Goal: Task Accomplishment & Management: Complete application form

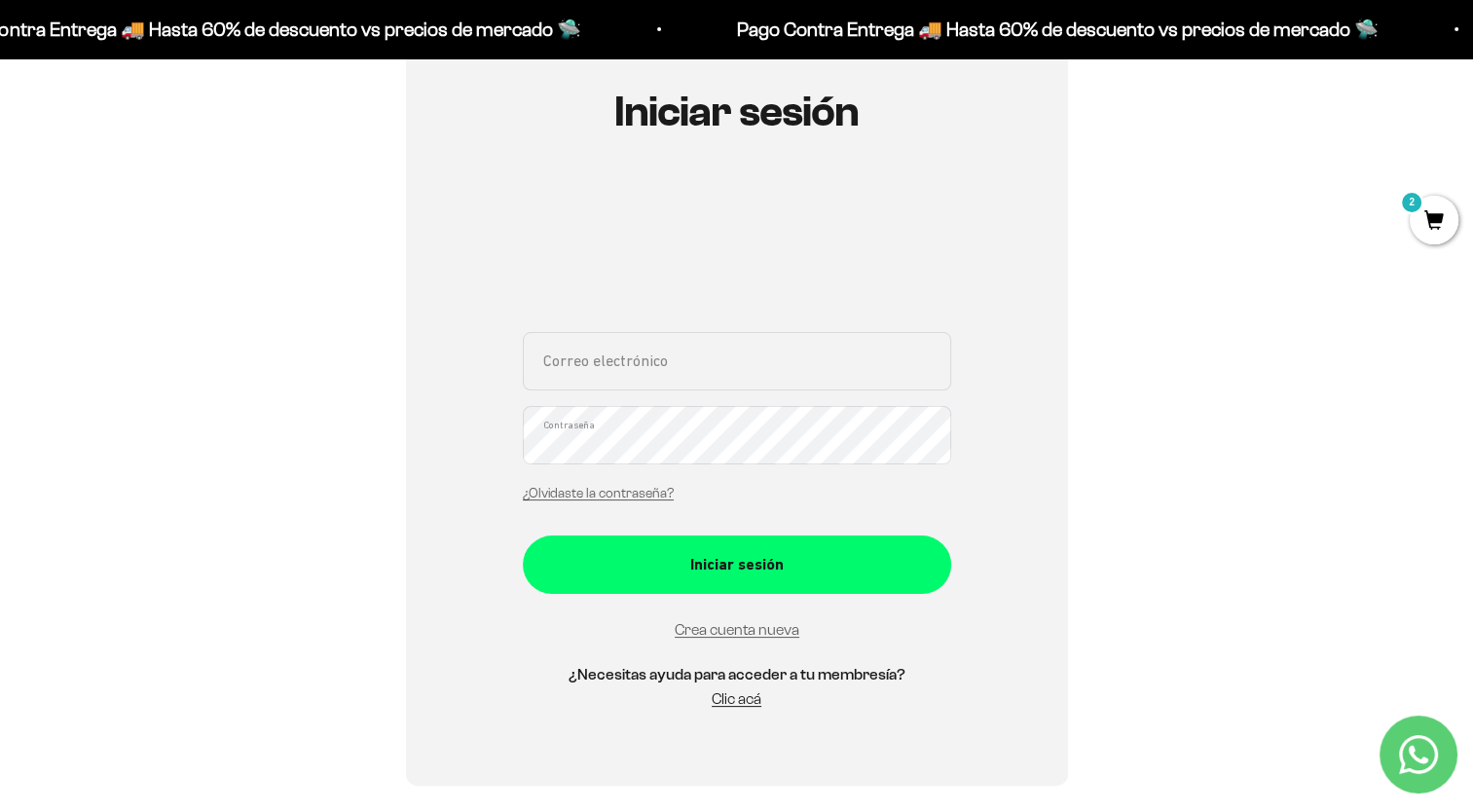
scroll to position [207, 0]
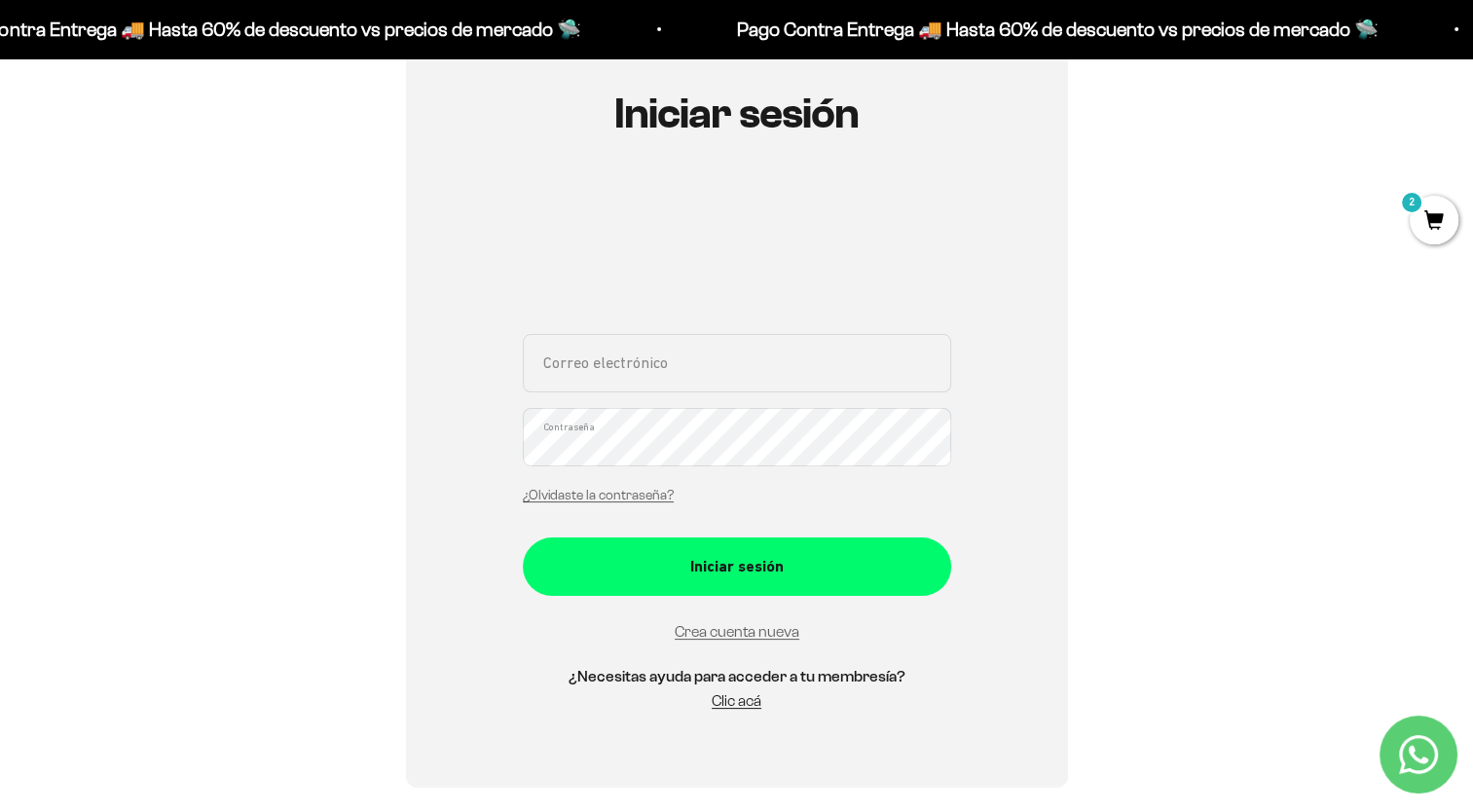
click at [1243, 296] on div "Iniciar sesión Correo electrónico Contraseña ¿Olvidaste la contraseña? Iniciar …" at bounding box center [736, 412] width 1380 height 752
click at [756, 633] on link "Crea cuenta nueva" at bounding box center [736, 632] width 125 height 17
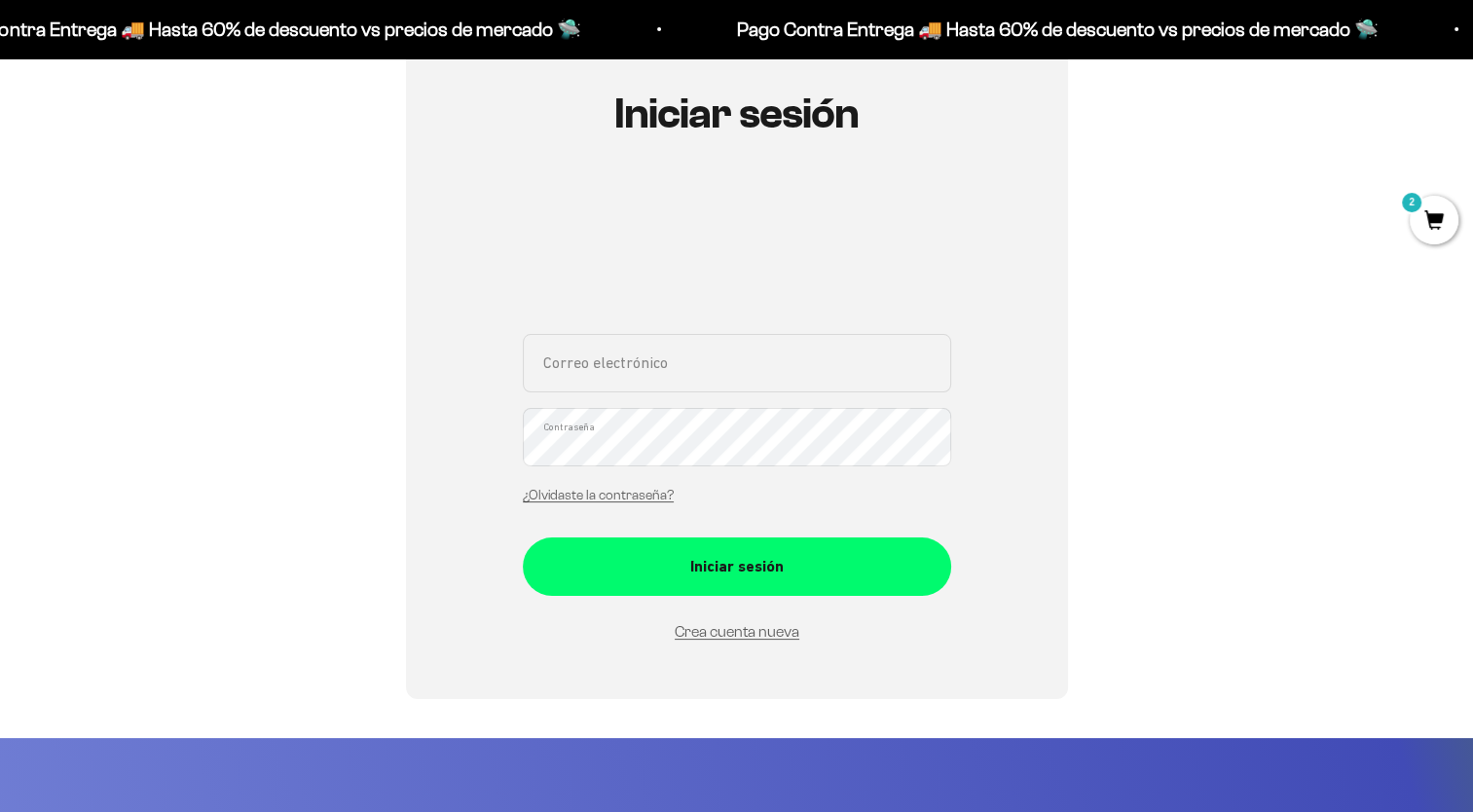
scroll to position [207, 0]
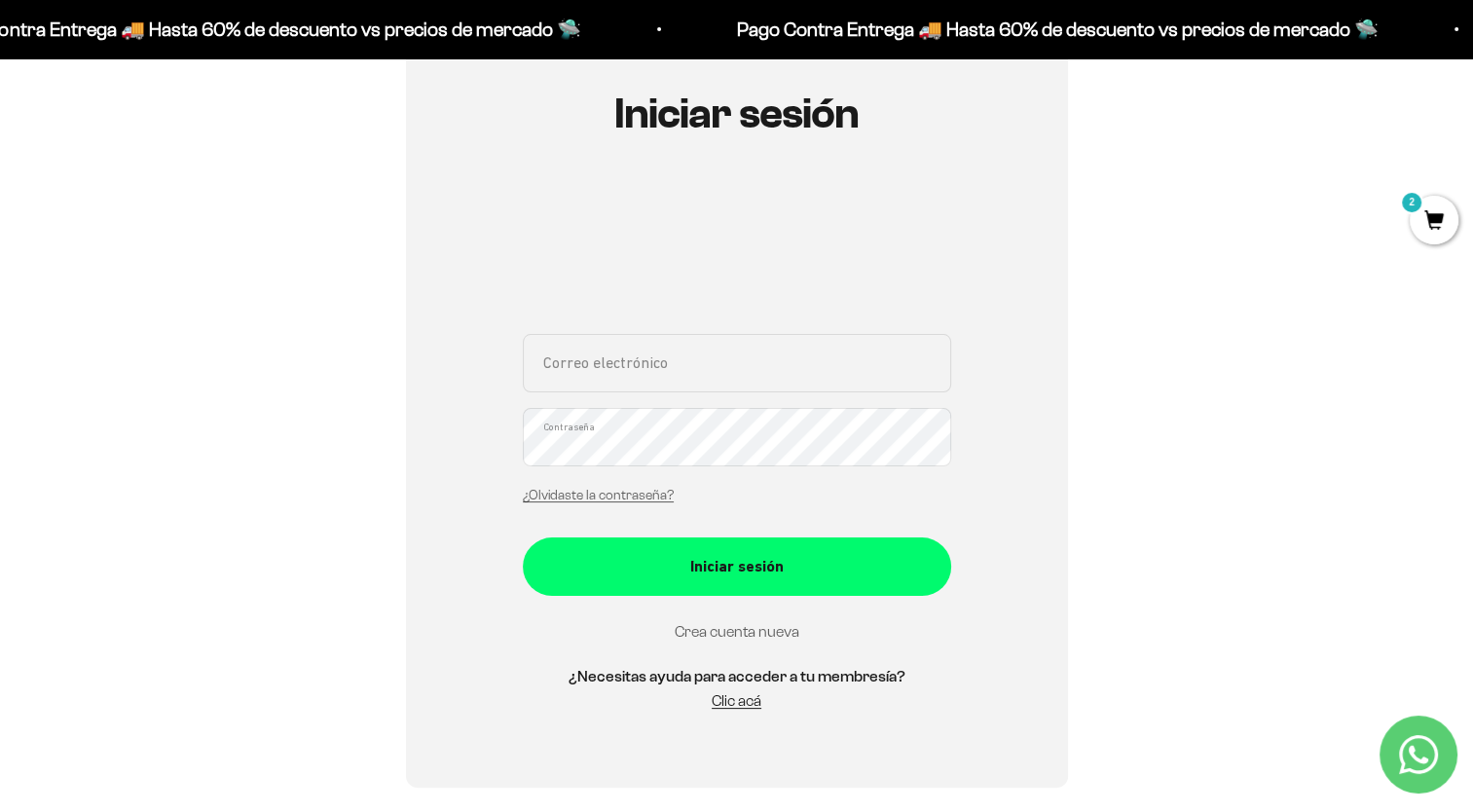
click at [749, 634] on link "Crea cuenta nueva" at bounding box center [736, 632] width 125 height 17
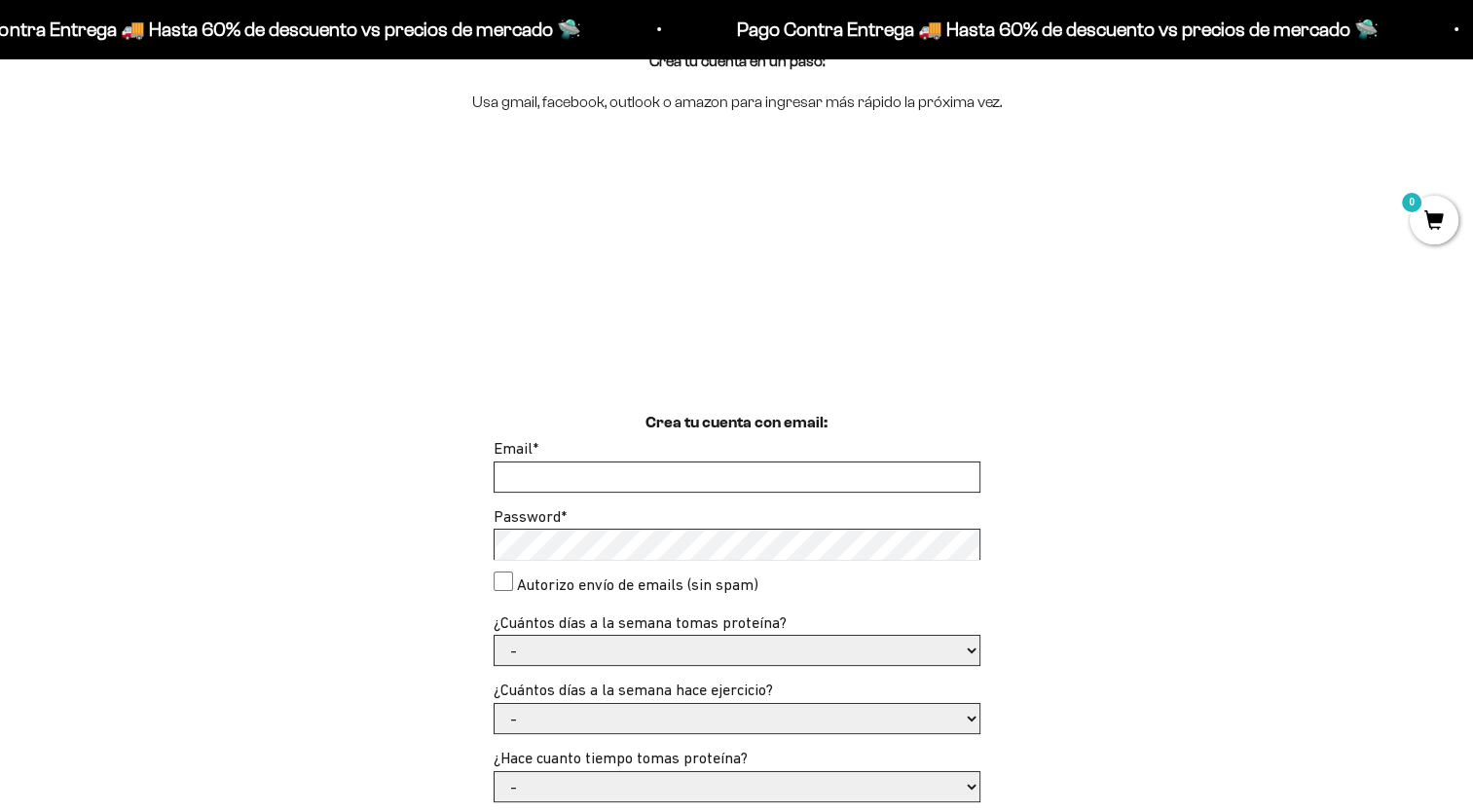
scroll to position [261, 0]
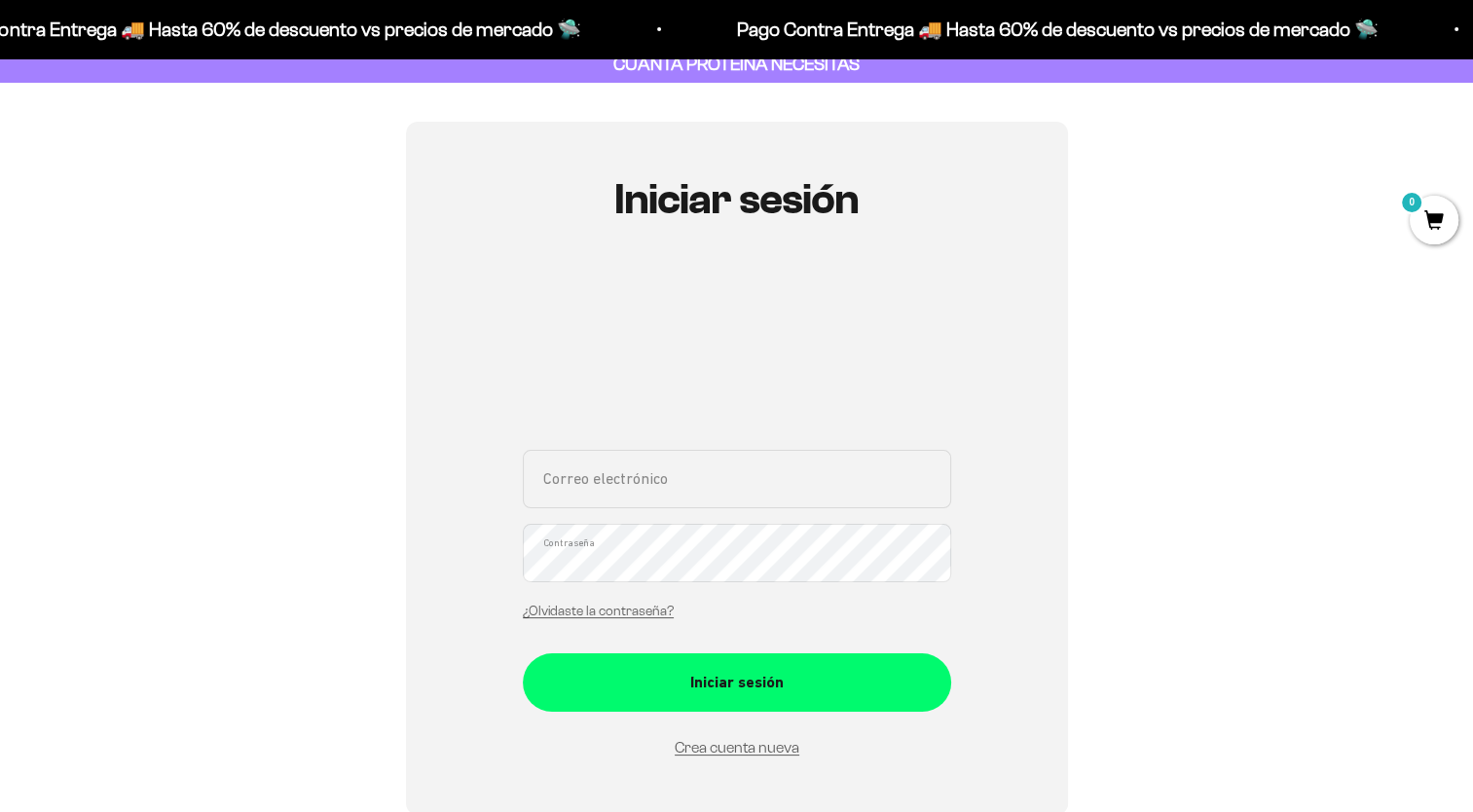
scroll to position [125, 0]
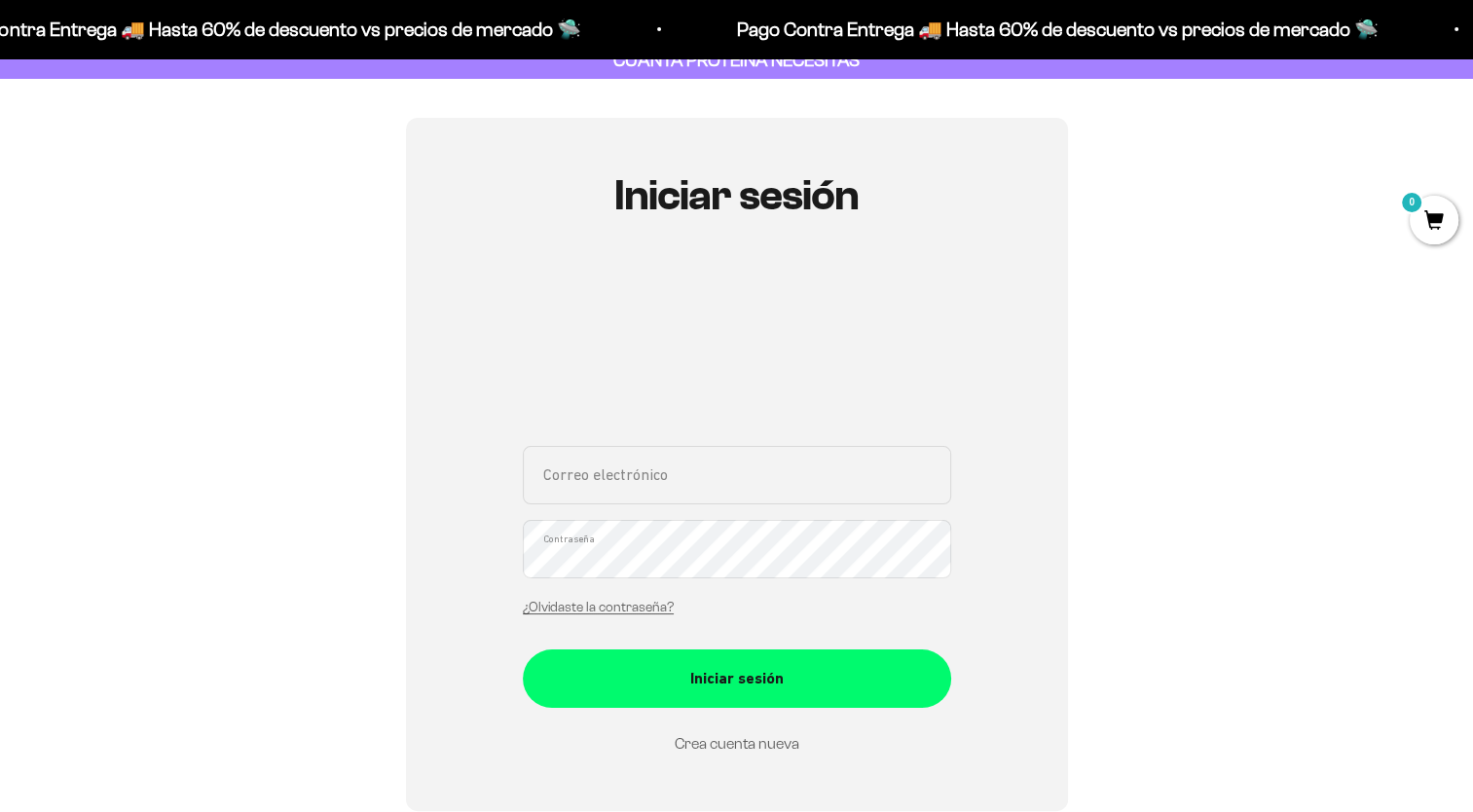
click at [760, 746] on link "Crea cuenta nueva" at bounding box center [736, 743] width 125 height 17
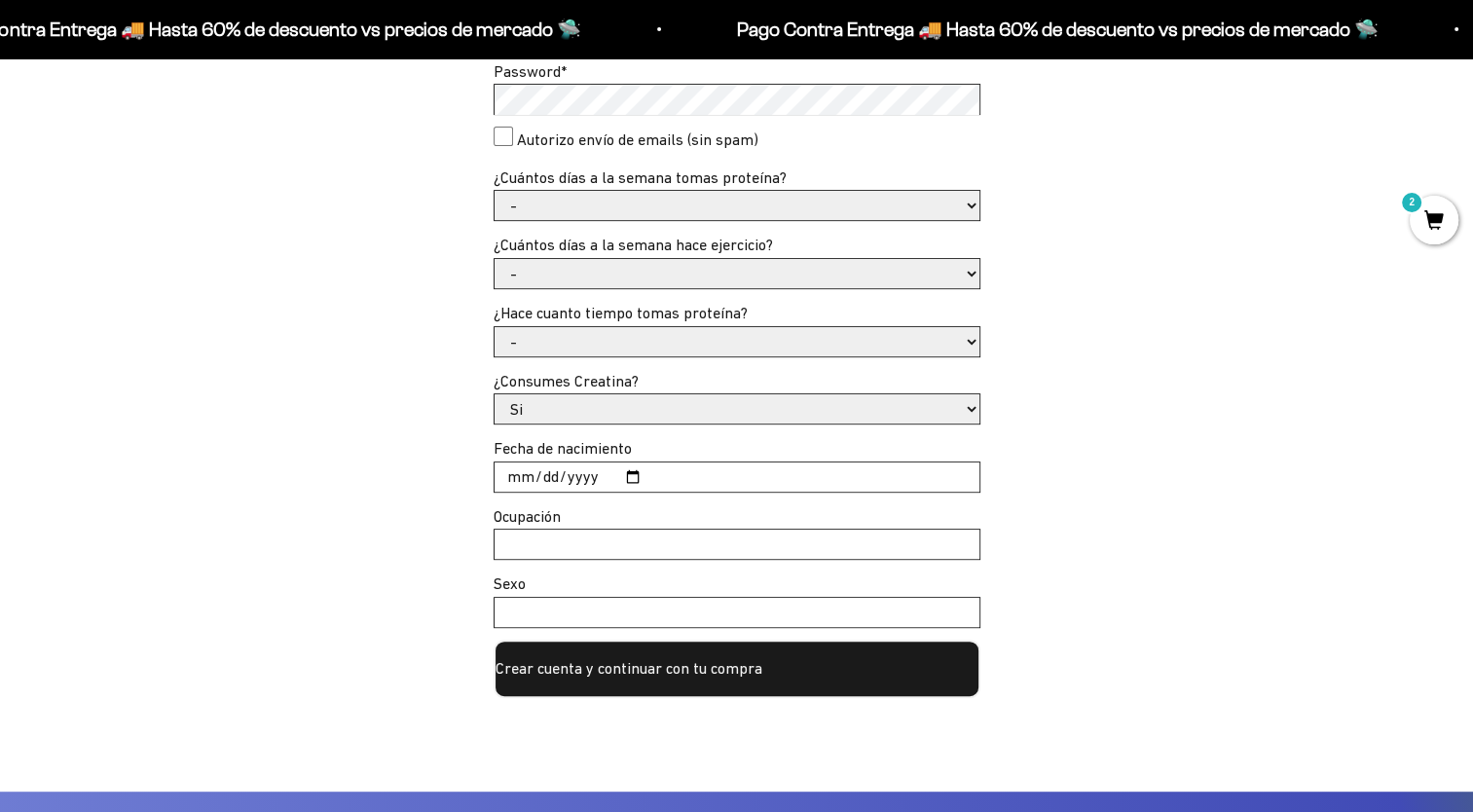
scroll to position [553, 0]
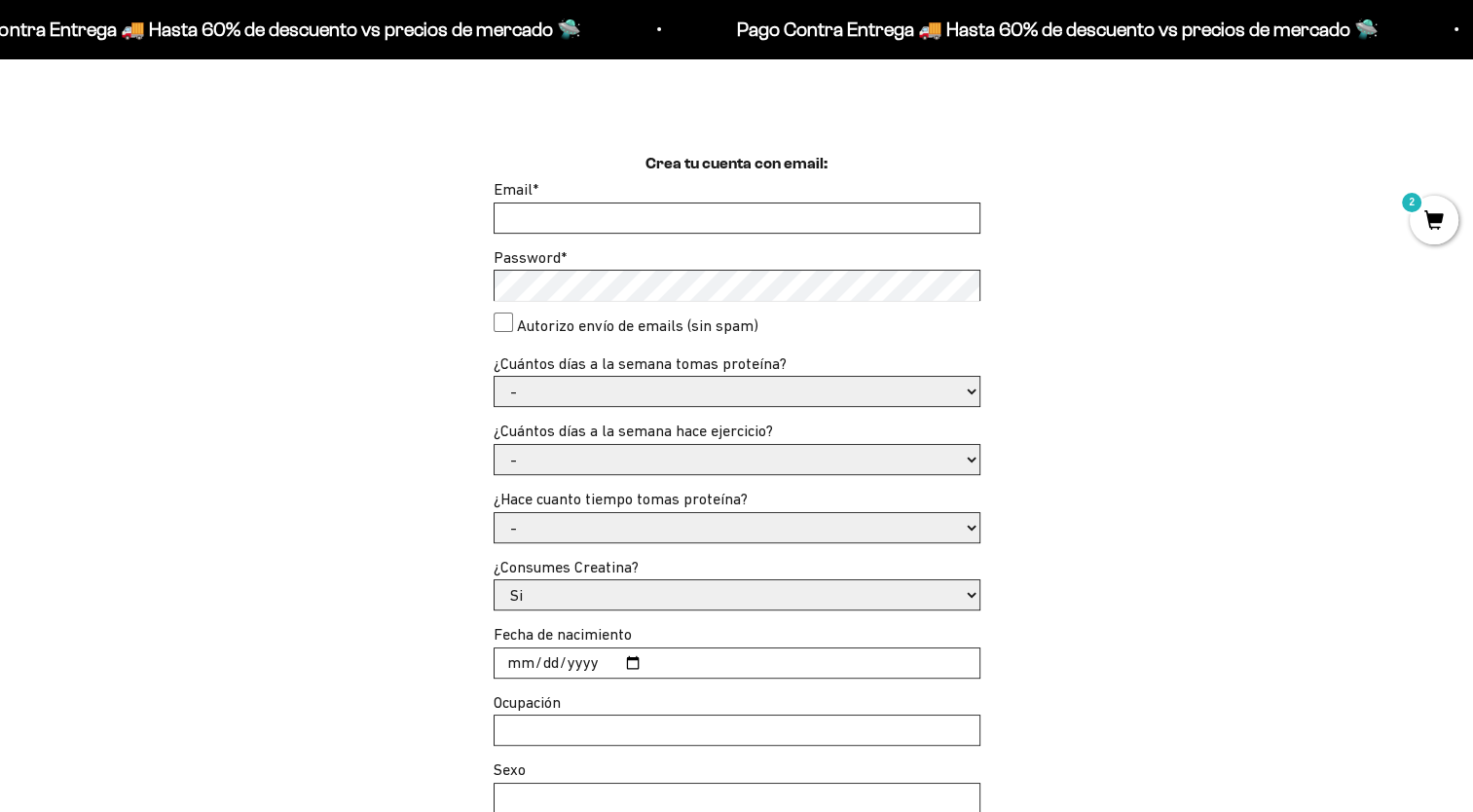
click at [794, 522] on select "- Apenas estoy empezando Menos de 6 meses Más de 6 meses Hace más de un año" at bounding box center [736, 528] width 485 height 29
select select "Apenas estoy empezando"
click at [494, 513] on select "- Apenas estoy empezando Menos de 6 meses Más de 6 meses Hace más de un año" at bounding box center [736, 528] width 485 height 29
click at [818, 466] on select "- No hago 1 a 2 días 3 a 5 días 6 o 7 días" at bounding box center [736, 460] width 485 height 29
select select "3 a 5 días"
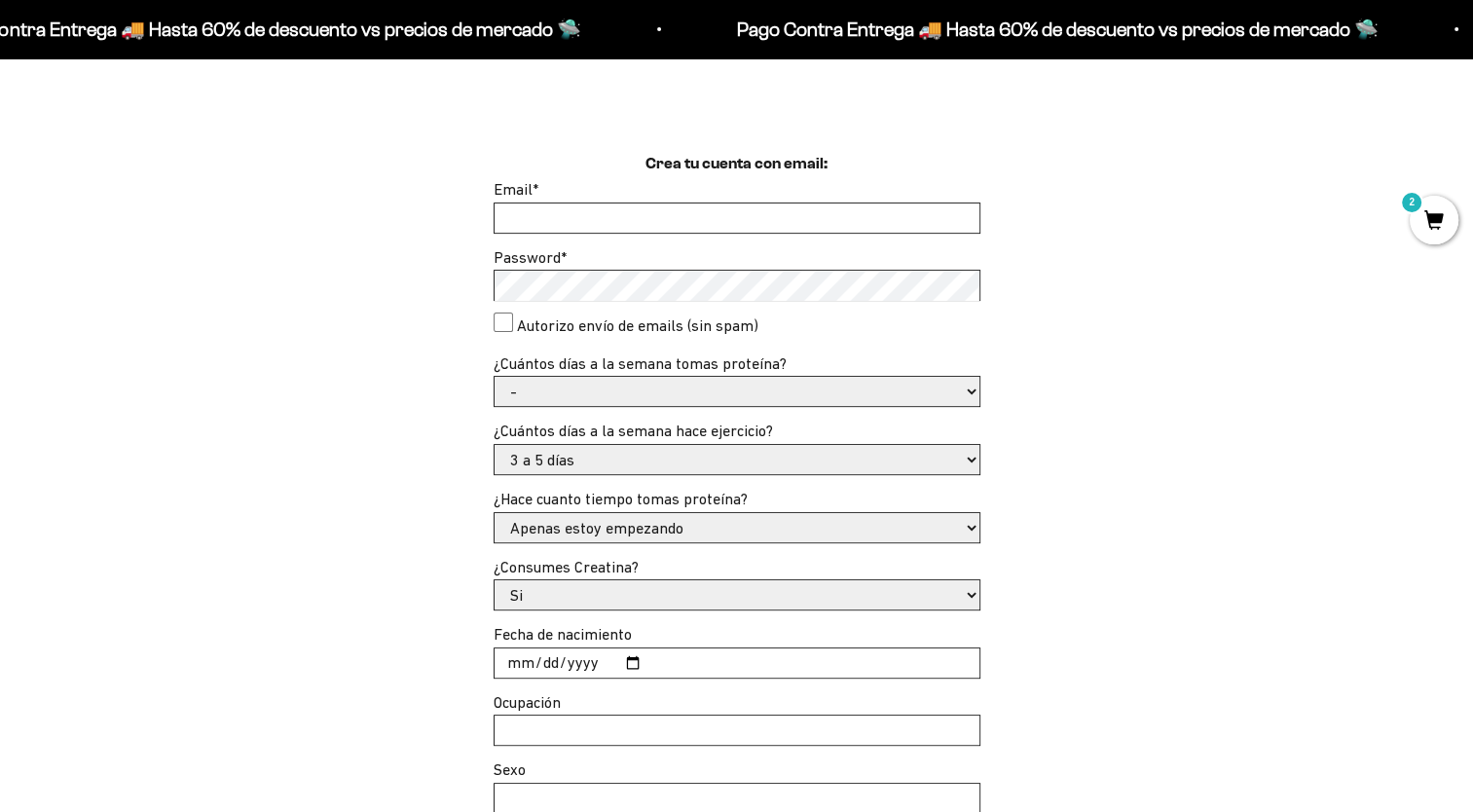
click at [494, 445] on select "- No hago 1 a 2 días 3 a 5 días 6 o 7 días" at bounding box center [736, 460] width 485 height 29
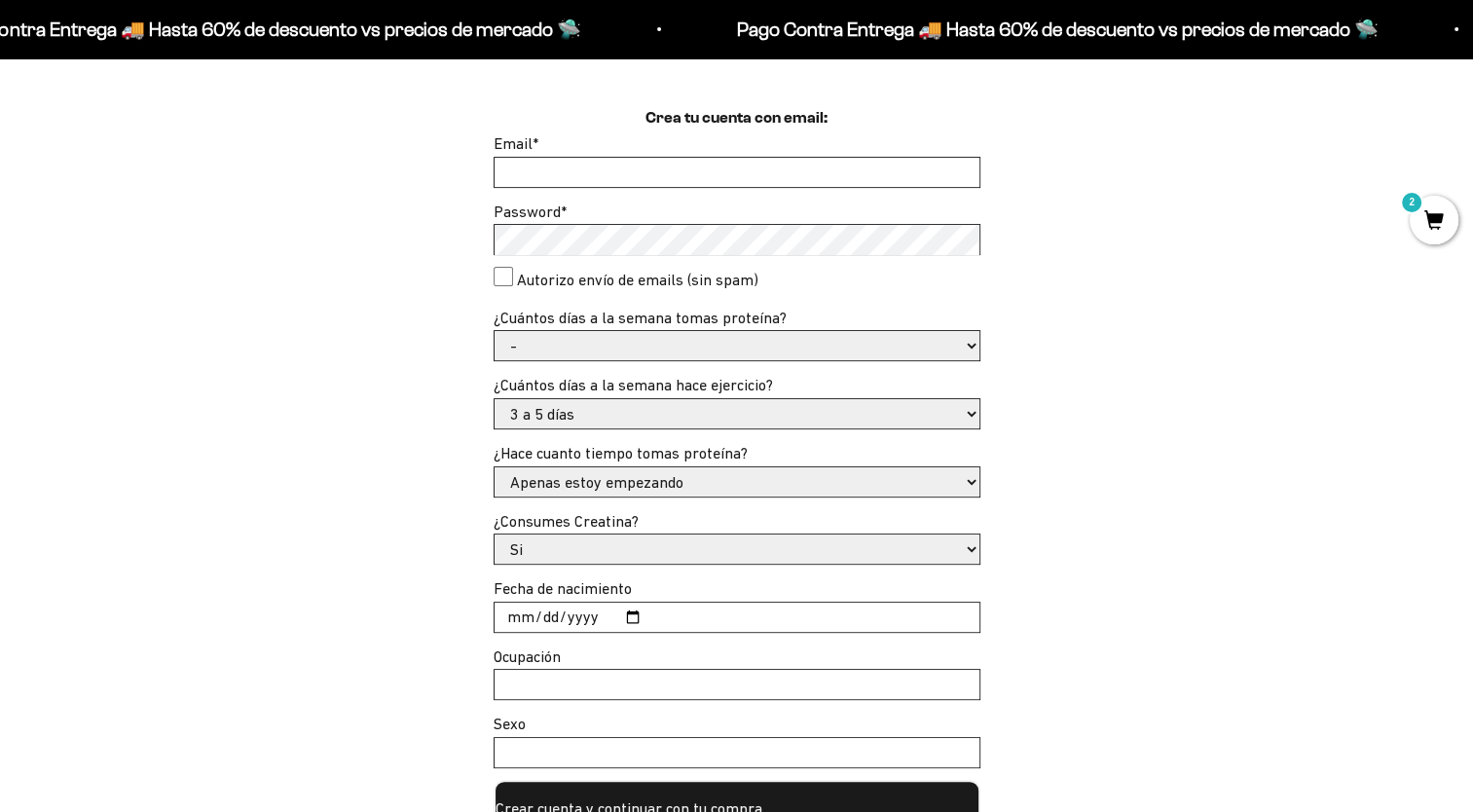
click at [831, 340] on select "- 1 o 2 3 a 5 6 o 7" at bounding box center [736, 346] width 485 height 29
select select "3 a 5"
click at [494, 331] on select "- 1 o 2 3 a 5 6 o 7" at bounding box center [736, 346] width 485 height 29
click at [629, 616] on input "Fecha de nacimiento" at bounding box center [736, 618] width 485 height 29
type input "[DATE]"
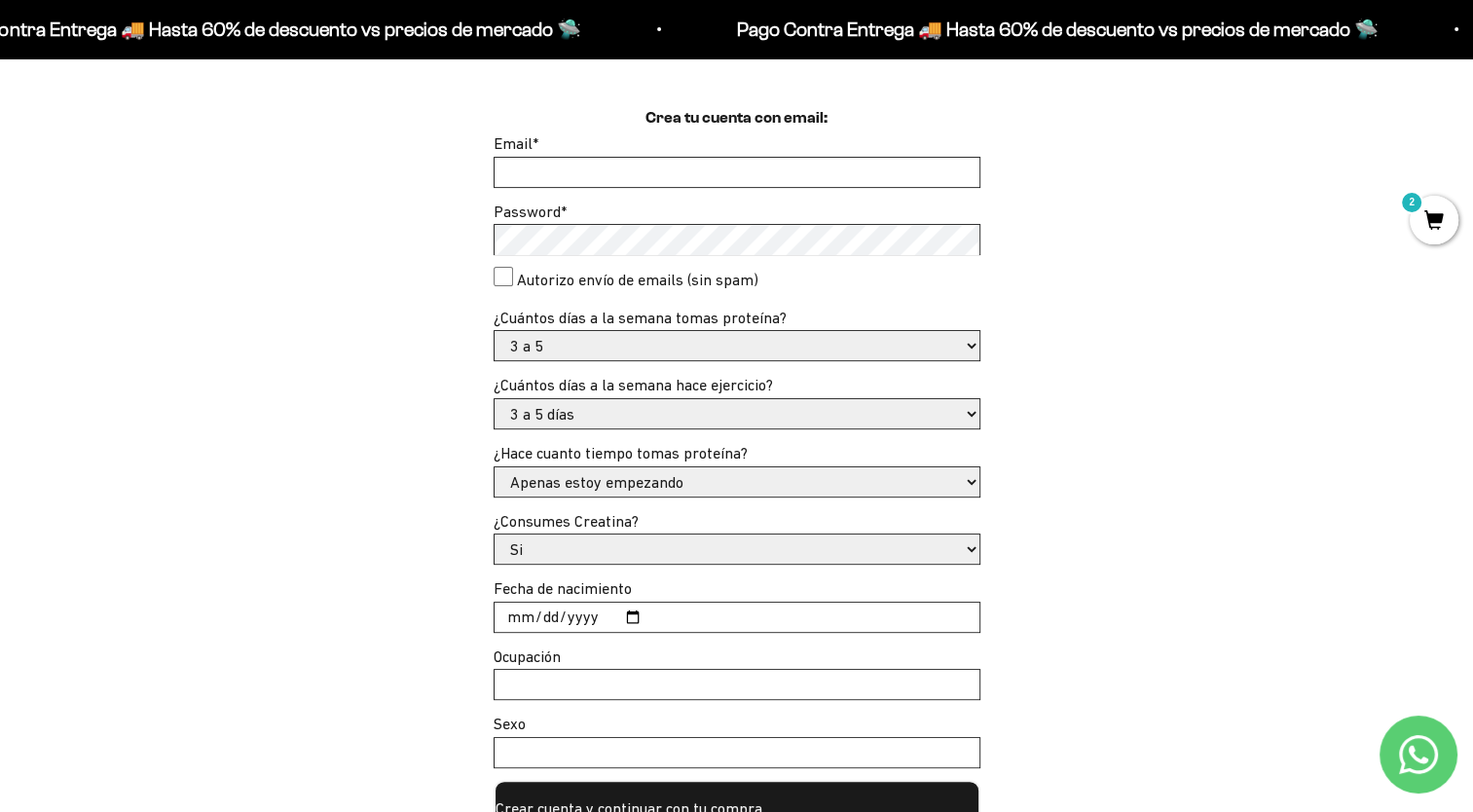
click at [576, 678] on input "Ocupación" at bounding box center [736, 685] width 485 height 29
type input "Medica"
click at [549, 748] on input "Sexo" at bounding box center [736, 753] width 485 height 29
type input "Femenino"
click at [853, 174] on input "Email *" at bounding box center [736, 173] width 485 height 29
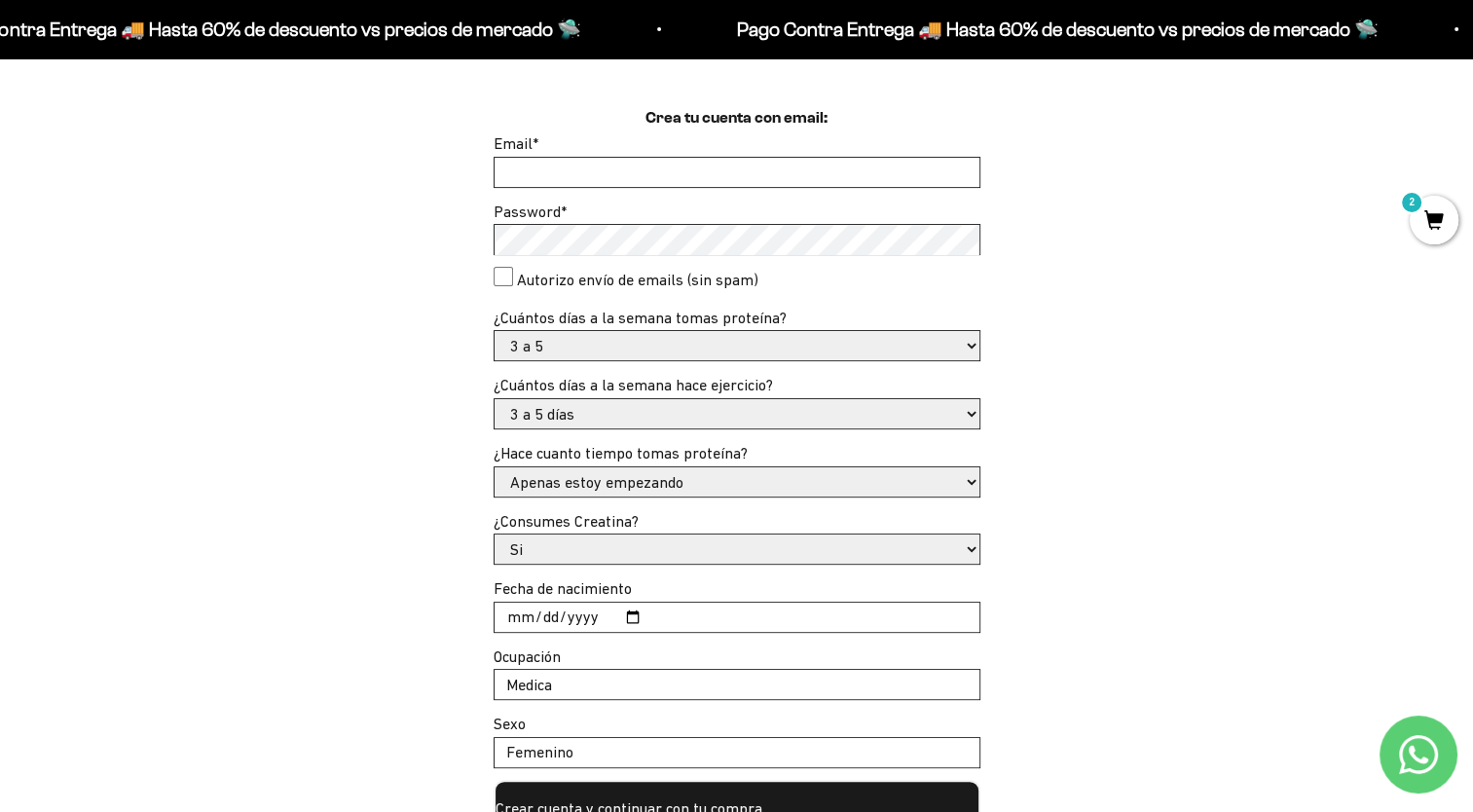
type input "[EMAIL_ADDRESS][DOMAIN_NAME]"
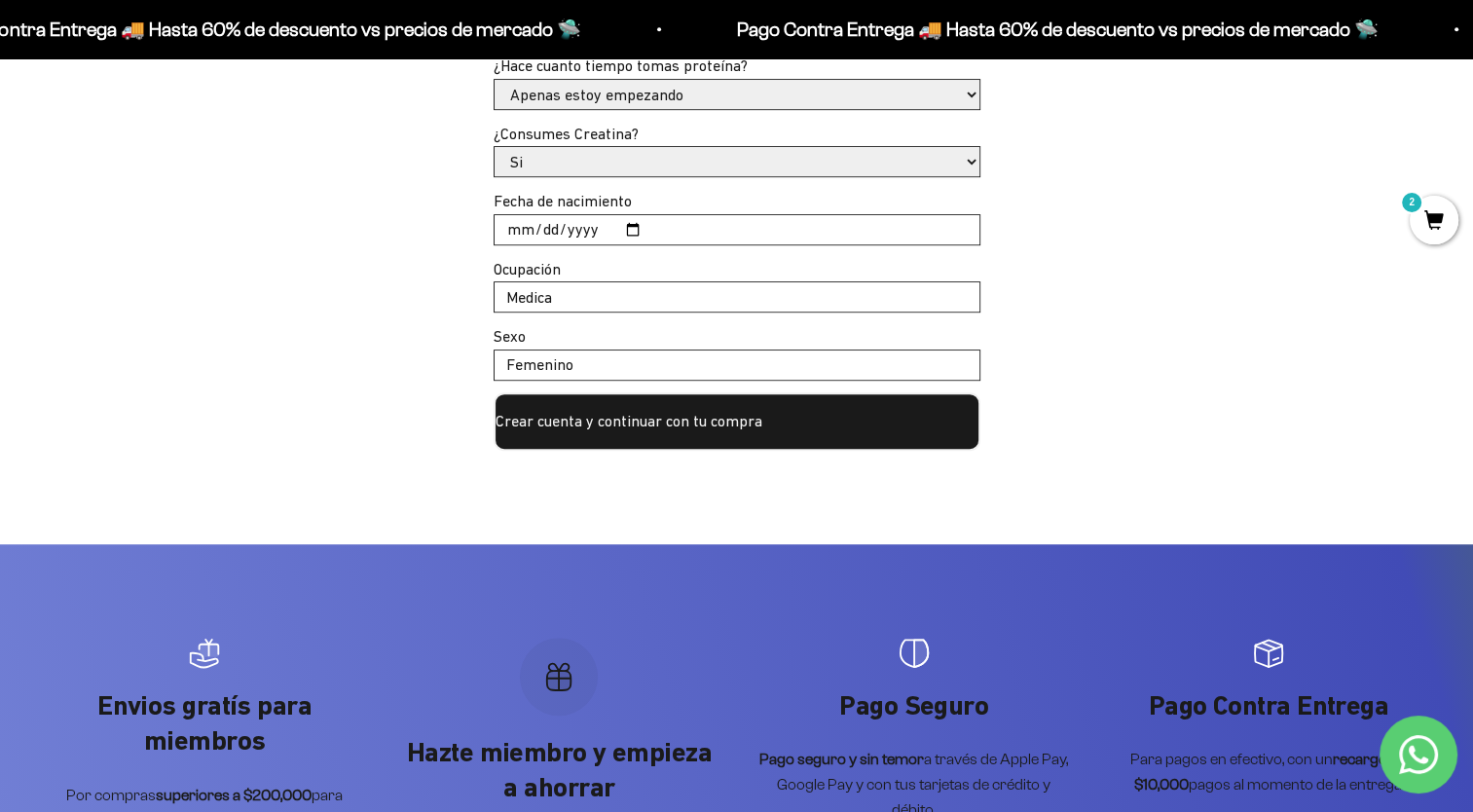
scroll to position [923, 0]
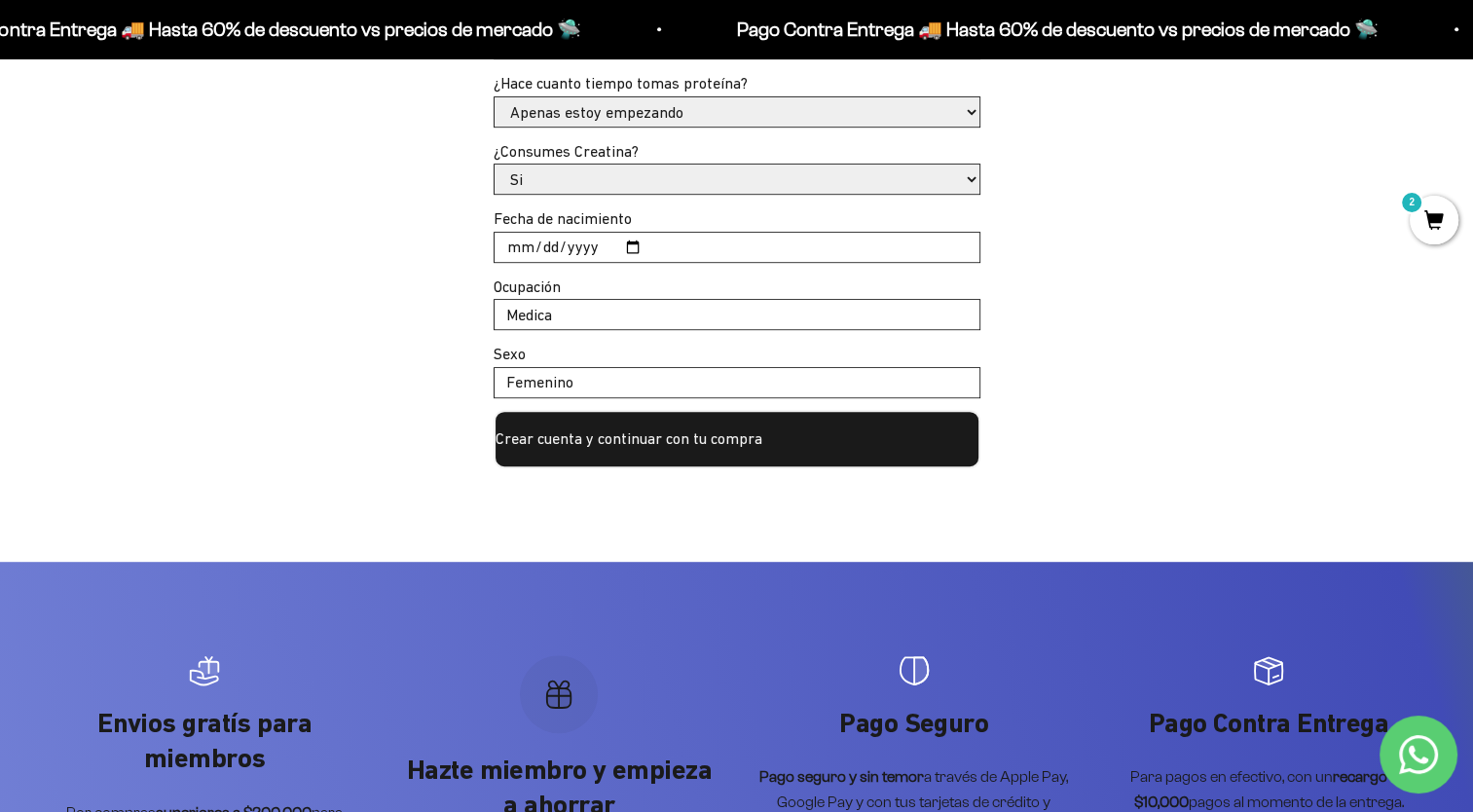
click at [816, 429] on button "Crear cuenta y continuar con tu compra" at bounding box center [736, 439] width 487 height 59
click at [726, 439] on button "Crear cuenta y continuar con tu compra" at bounding box center [736, 439] width 487 height 59
